Goal: Entertainment & Leisure: Consume media (video, audio)

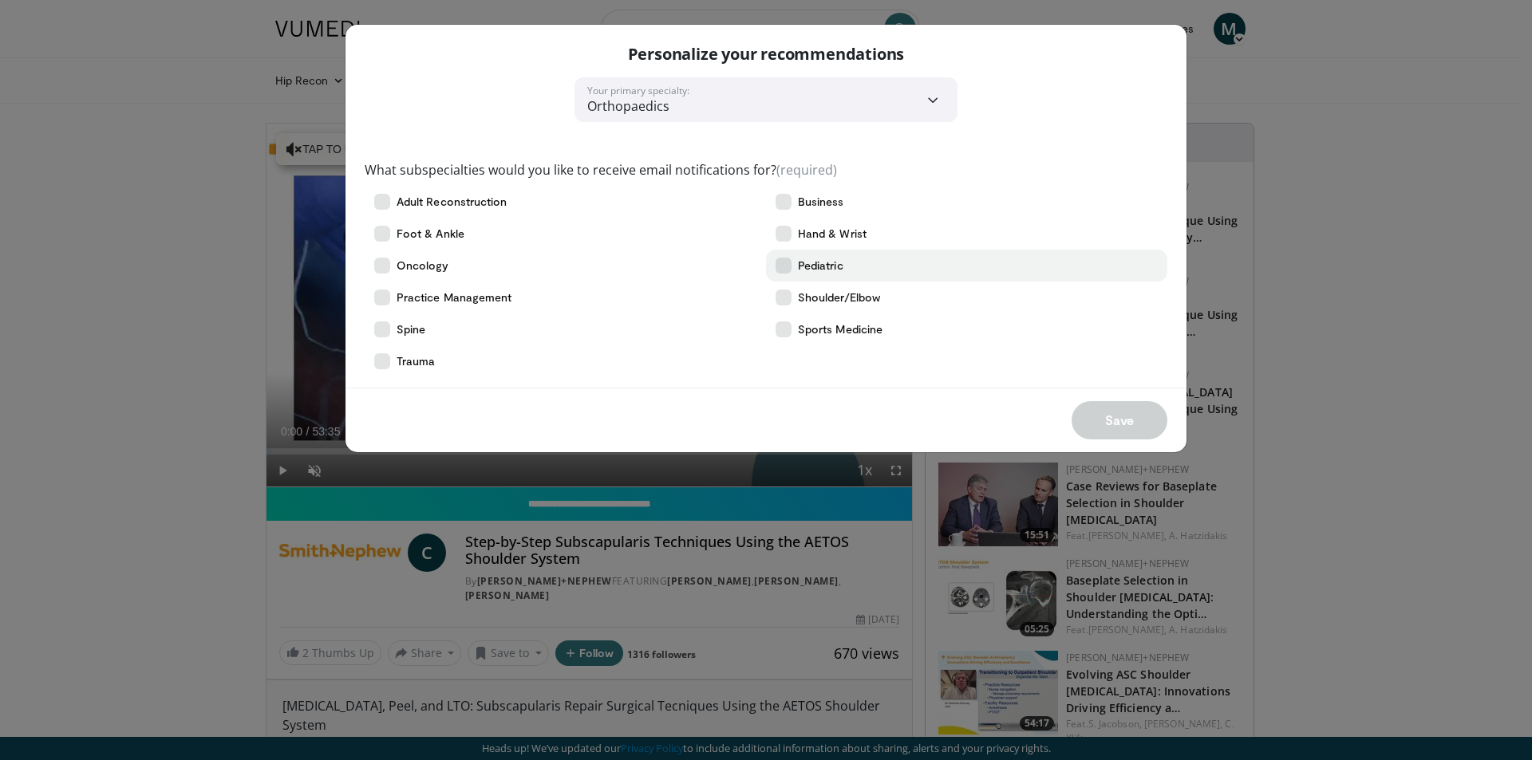
click at [814, 265] on span "Pediatric" at bounding box center [820, 266] width 45 height 16
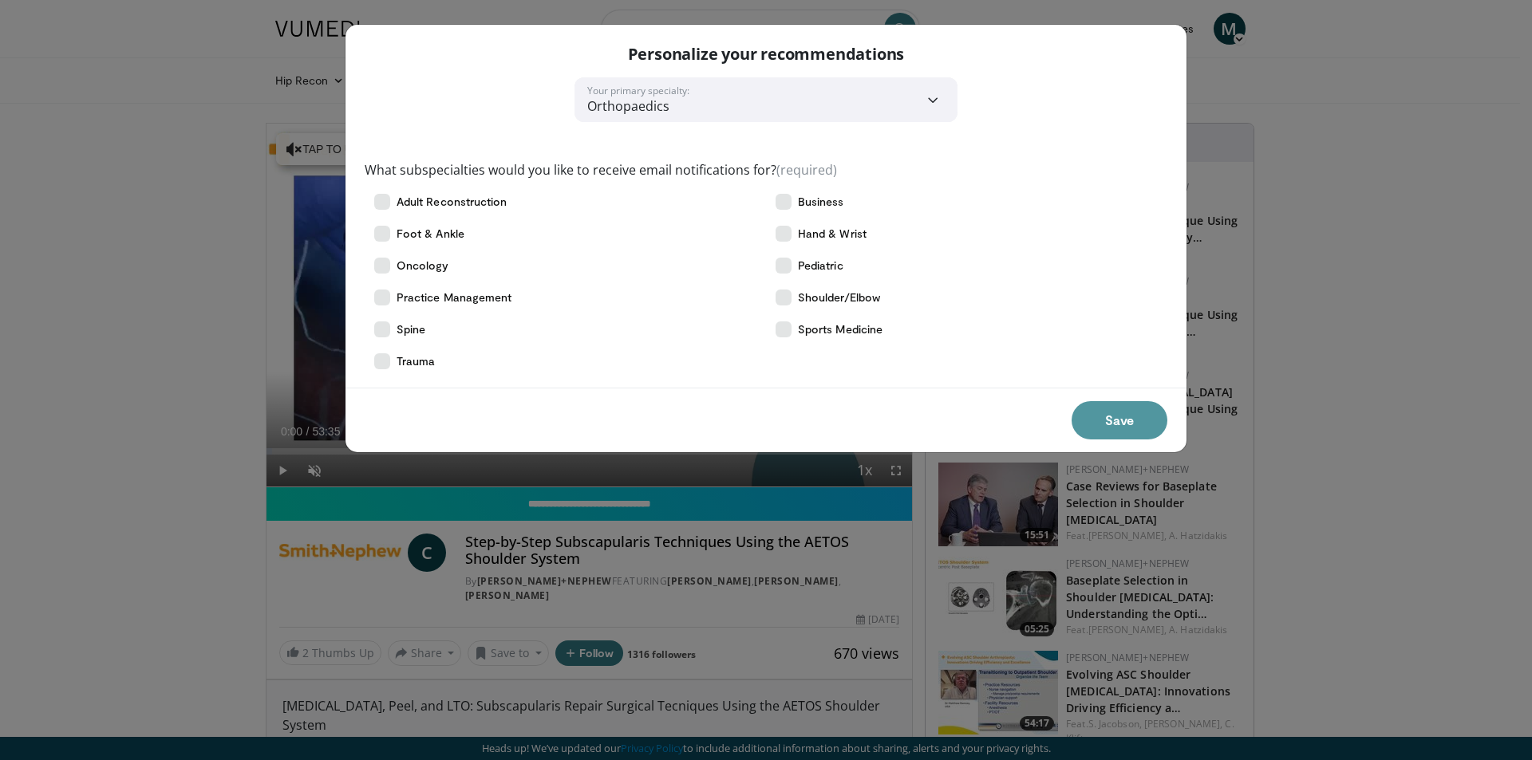
click at [1130, 420] on button "Save" at bounding box center [1119, 420] width 96 height 38
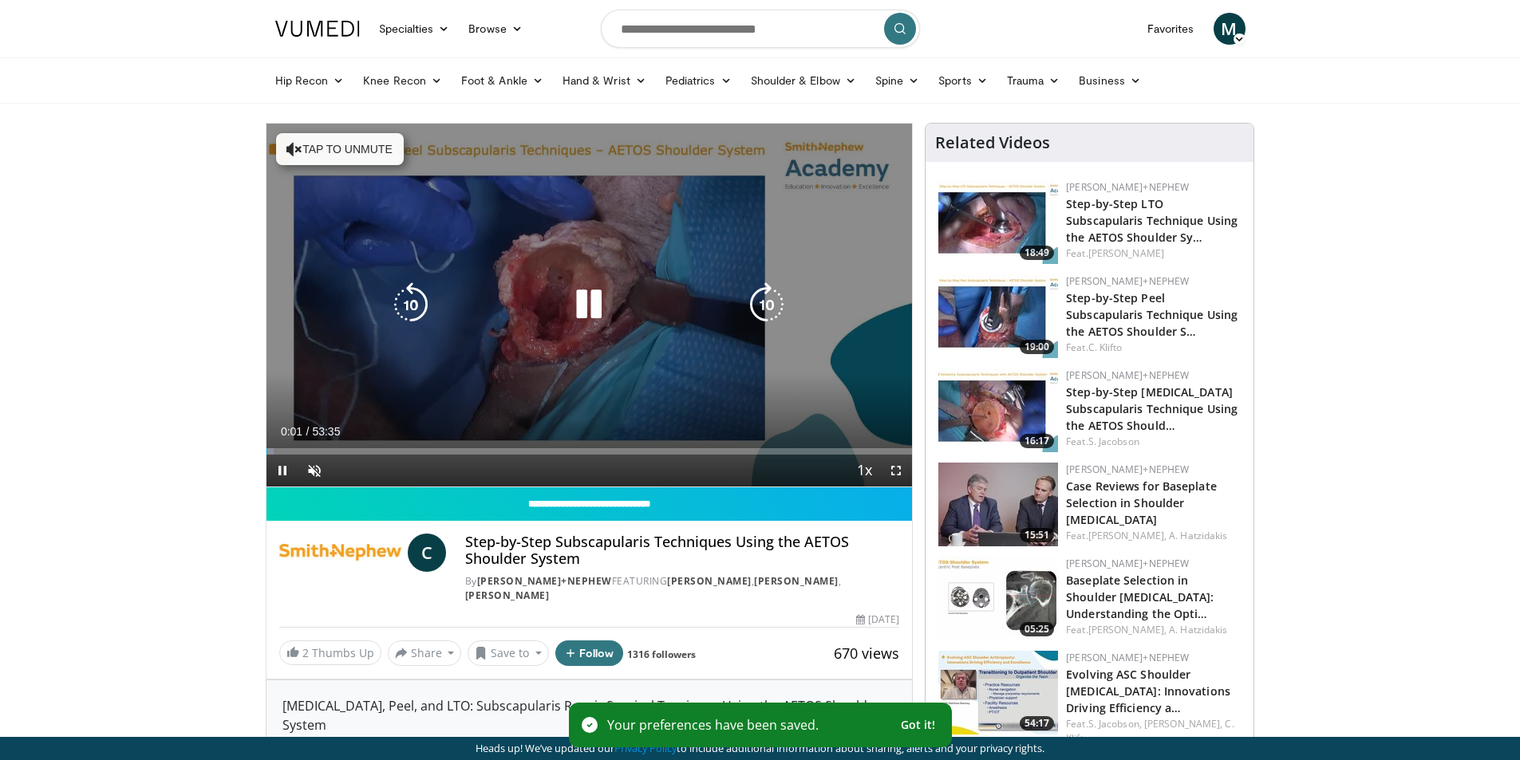
click at [305, 147] on button "Tap to unmute" at bounding box center [340, 149] width 128 height 32
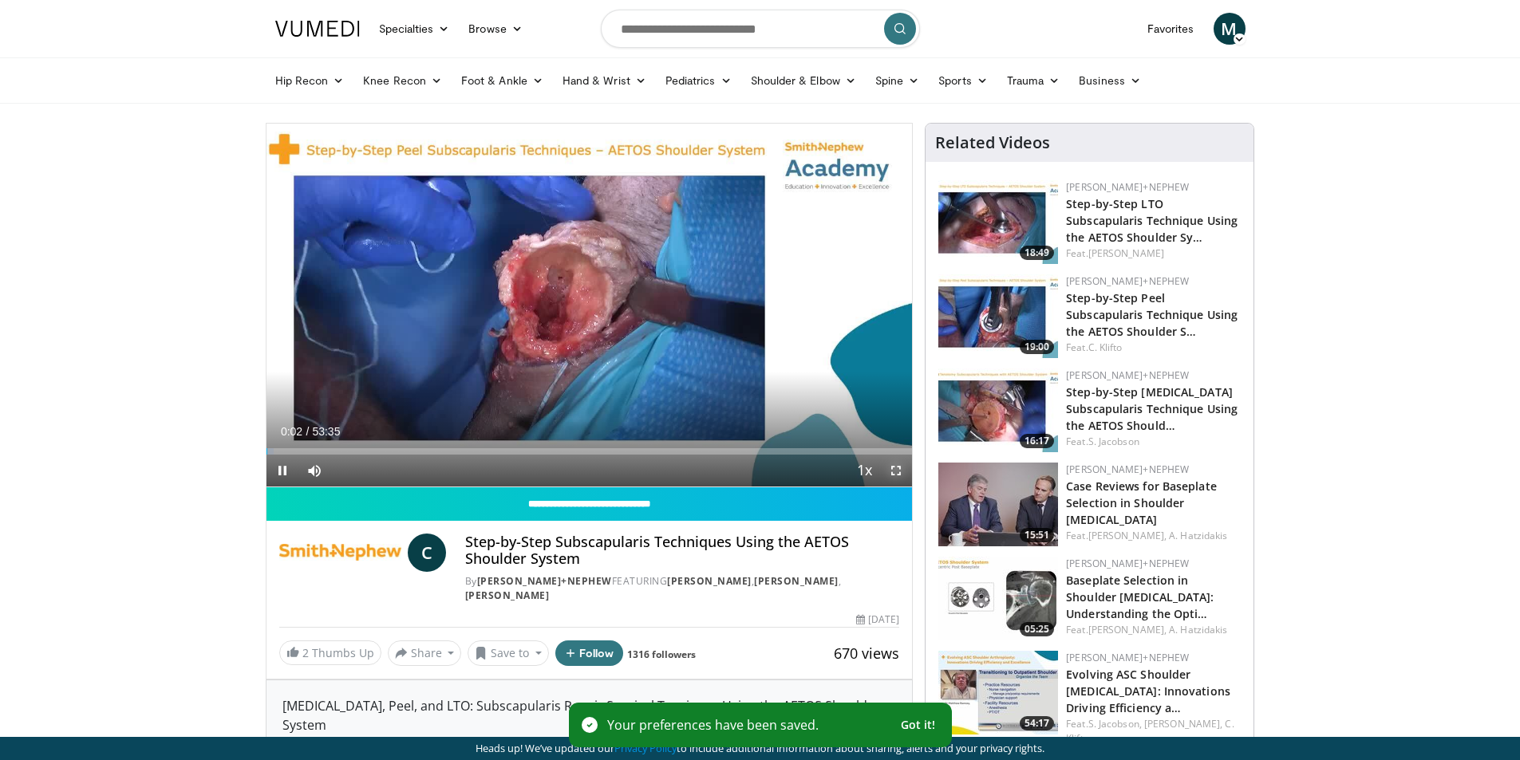
click at [895, 464] on span "Video Player" at bounding box center [896, 471] width 32 height 32
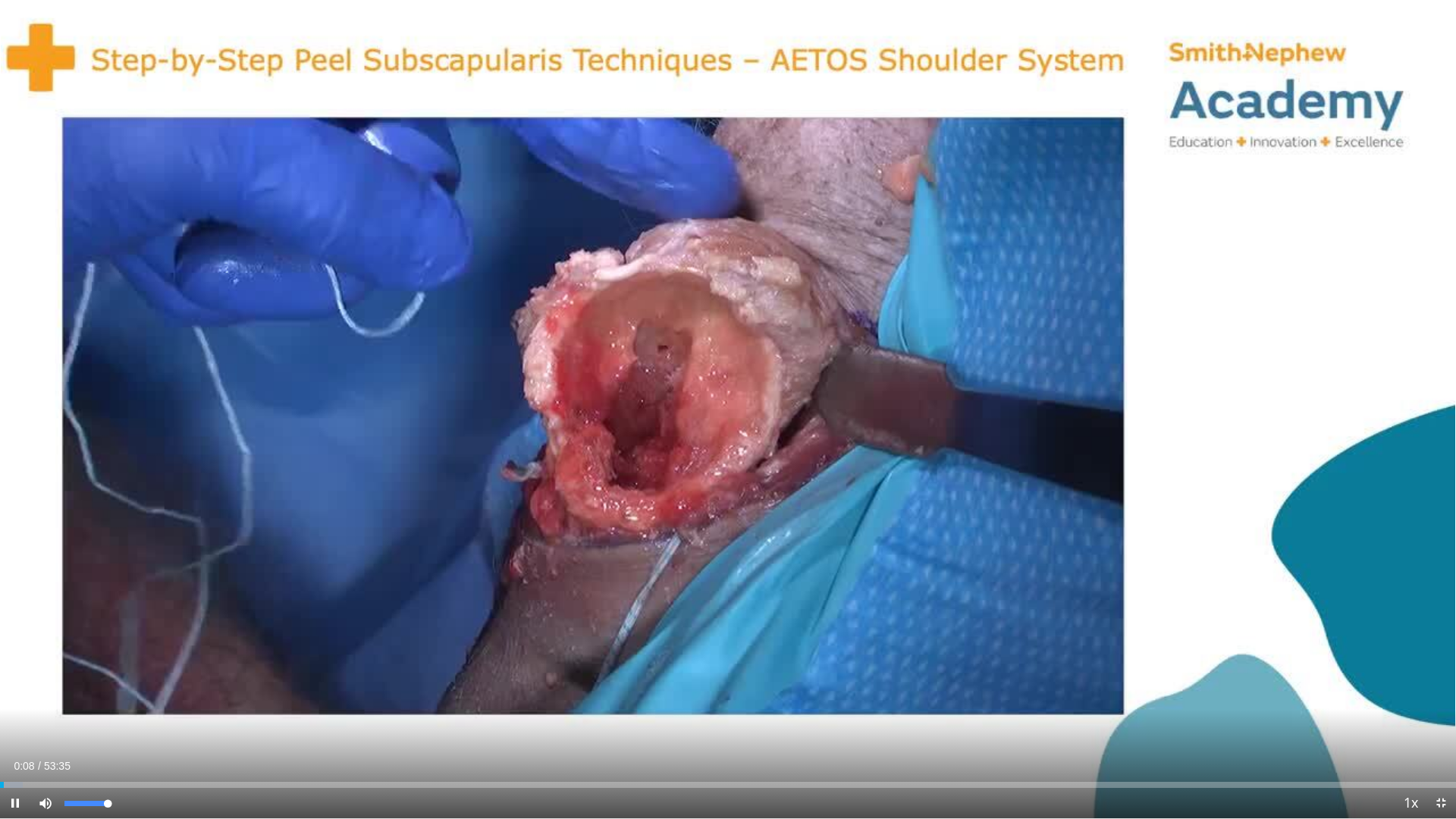
drag, startPoint x: 110, startPoint y: 802, endPoint x: 122, endPoint y: 804, distance: 12.2
click at [122, 721] on div "Mute 100%" at bounding box center [84, 803] width 106 height 30
click at [58, 721] on div "Progress Bar" at bounding box center [59, 784] width 2 height 6
click at [38, 721] on div "Progress Bar" at bounding box center [39, 784] width 2 height 6
click at [18, 721] on div "Progress Bar" at bounding box center [19, 784] width 2 height 6
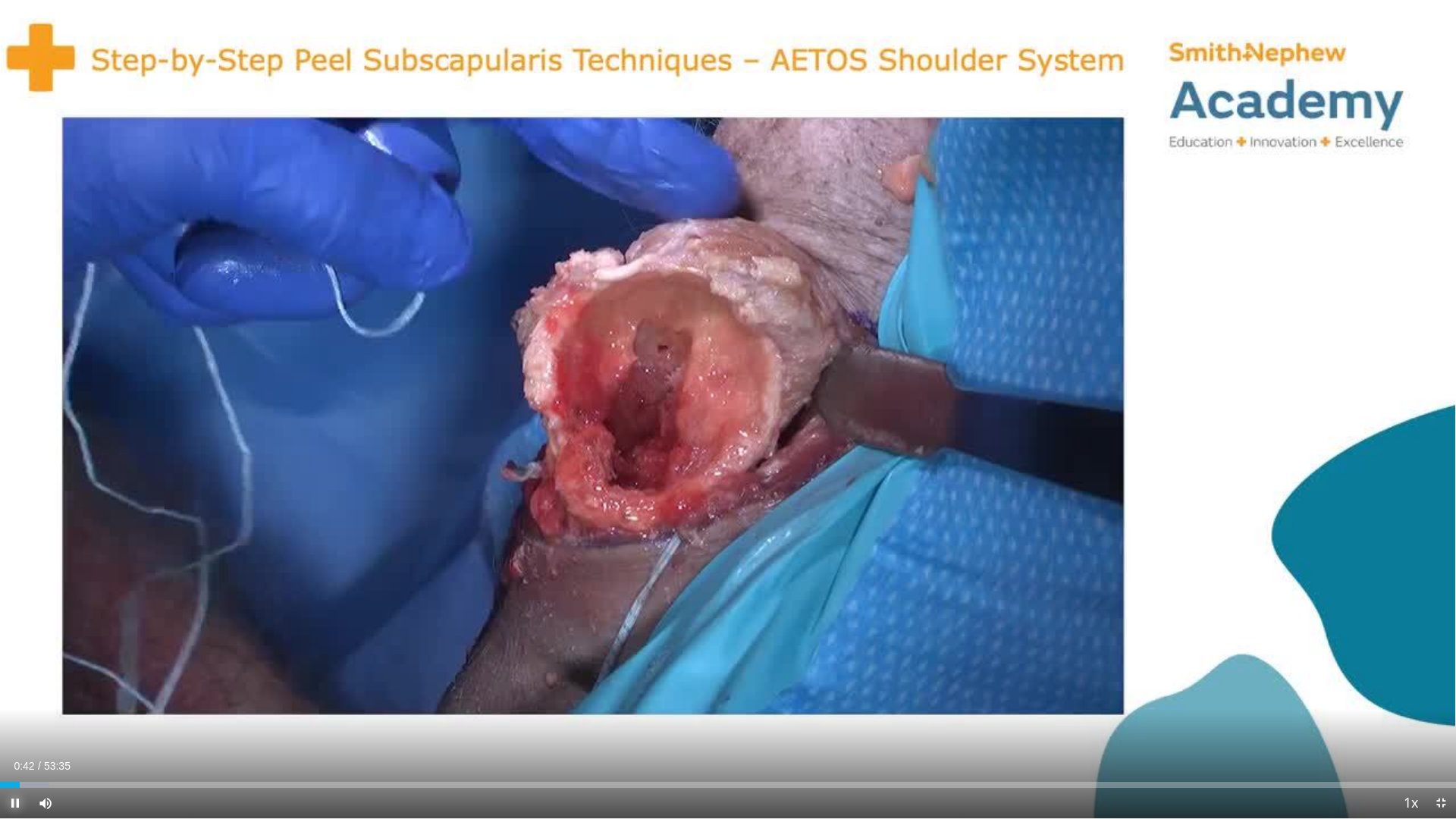
click at [5, 721] on span "Video Player" at bounding box center [15, 803] width 30 height 30
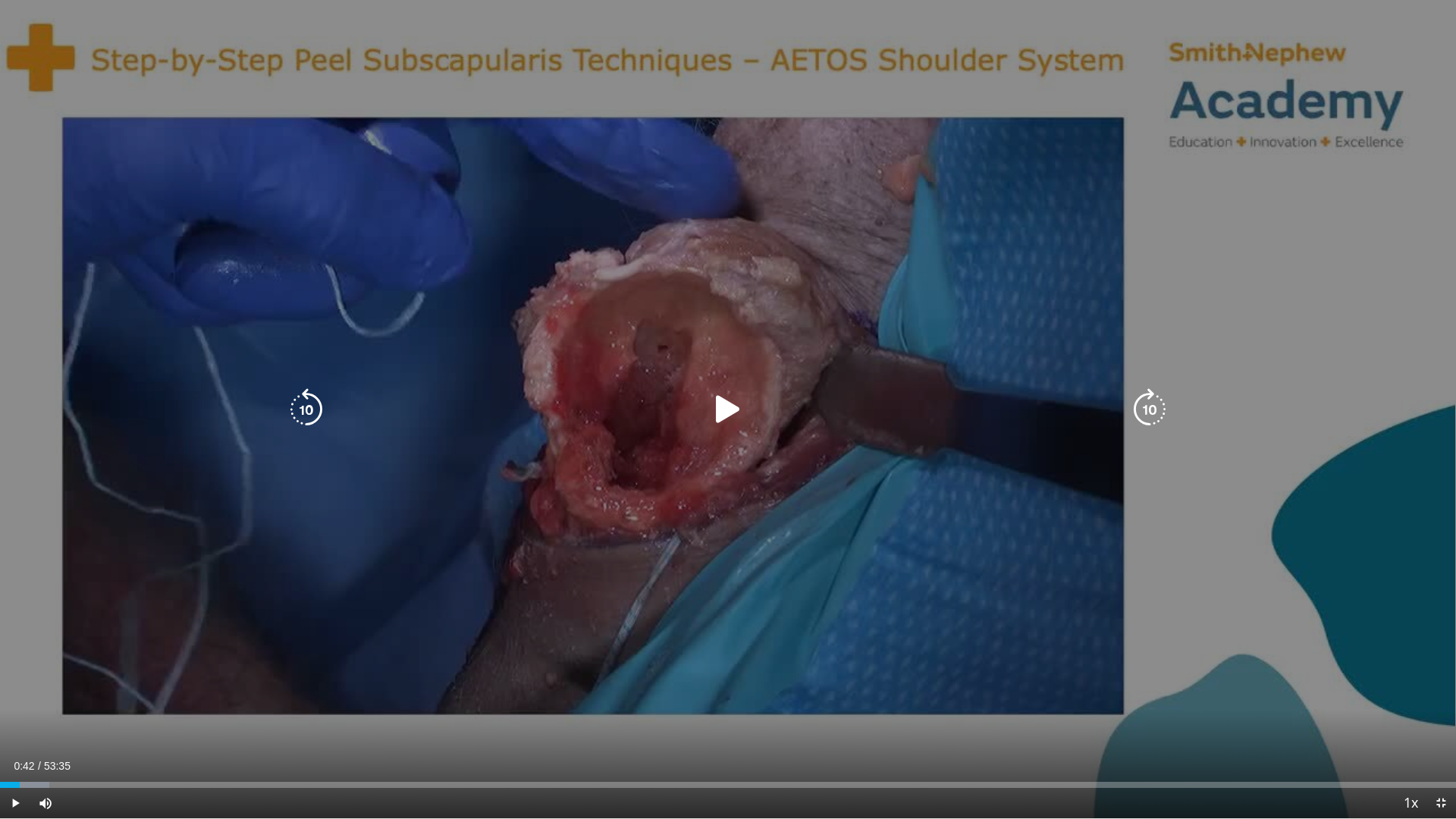
click at [730, 409] on icon "Video Player" at bounding box center [727, 409] width 43 height 43
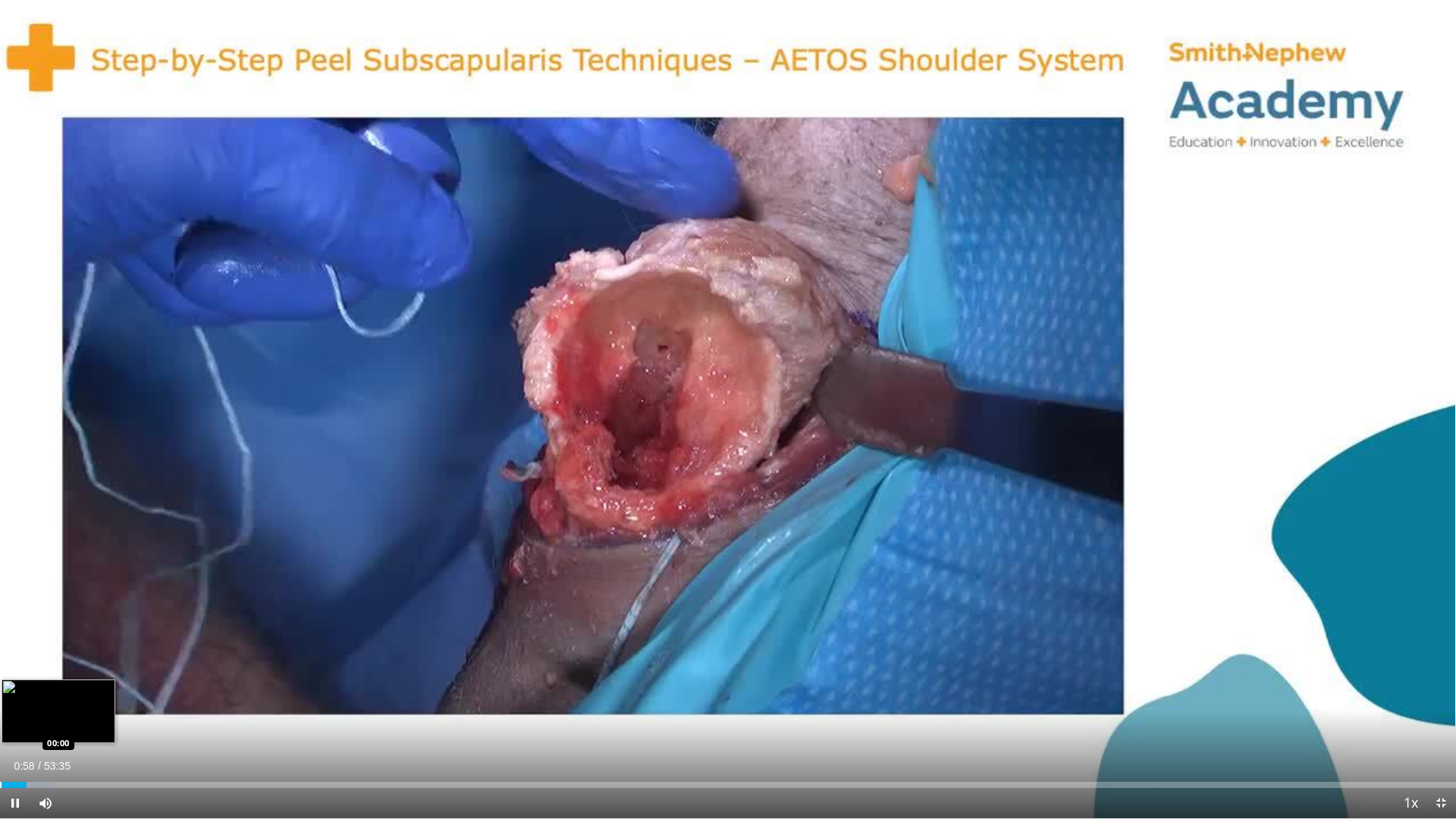
click at [0, 721] on div "Progress Bar" at bounding box center [1, 784] width 2 height 6
click at [8, 721] on div "Progress Bar" at bounding box center [7, 784] width 2 height 6
click at [1, 721] on div "00:17" at bounding box center [4, 784] width 9 height 6
drag, startPoint x: 108, startPoint y: 800, endPoint x: 136, endPoint y: 802, distance: 28.1
click at [136, 721] on div "Mute 100%" at bounding box center [84, 803] width 106 height 30
